Goal: Find specific page/section: Find specific page/section

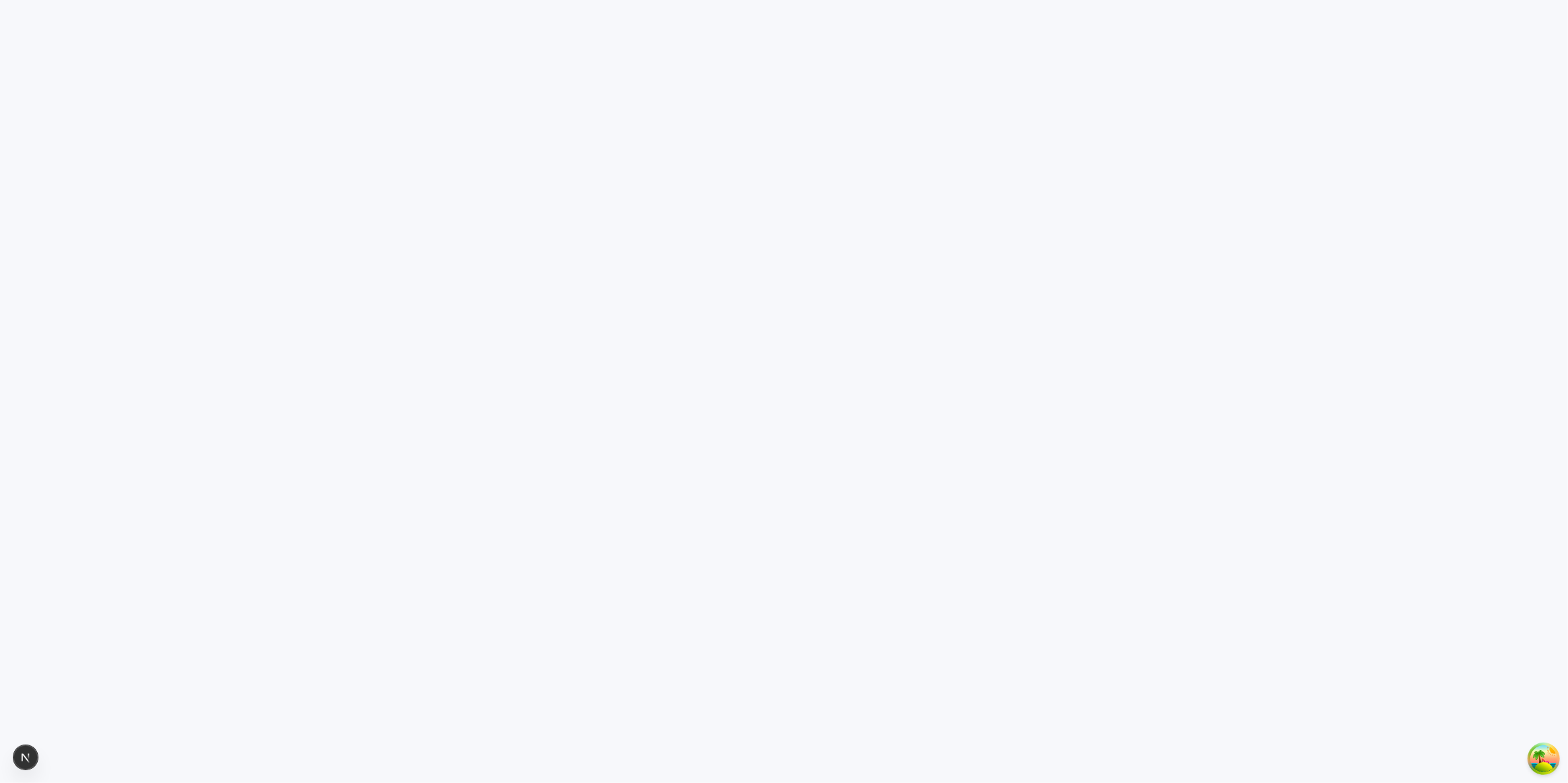
click at [389, 0] on html at bounding box center [784, 0] width 1568 height 0
